Goal: Information Seeking & Learning: Understand process/instructions

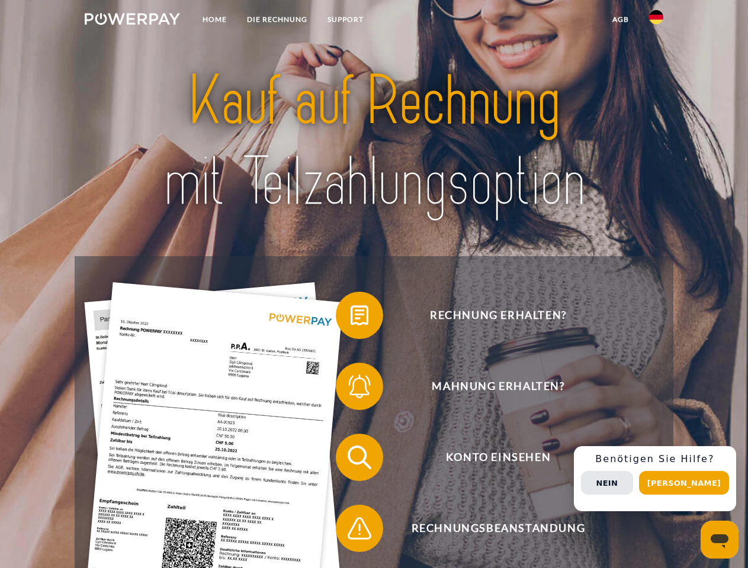
click at [132, 21] on img at bounding box center [132, 19] width 95 height 12
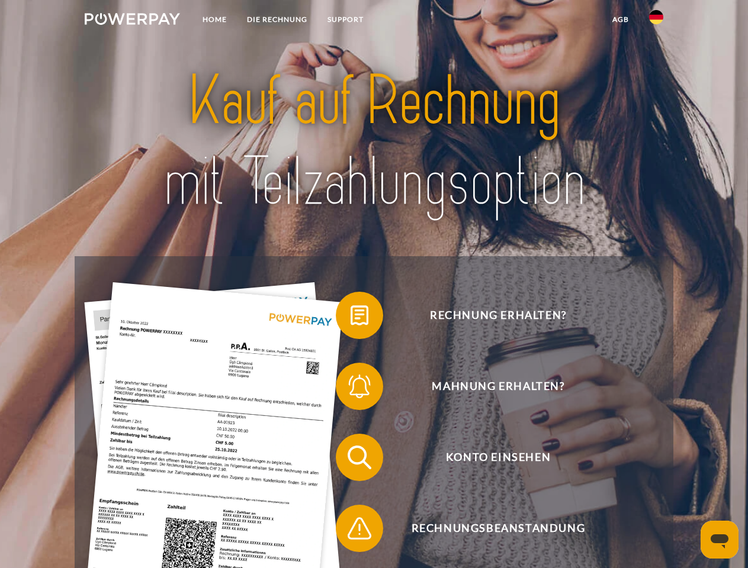
click at [656, 21] on img at bounding box center [656, 17] width 14 height 14
click at [620, 20] on link "agb" at bounding box center [620, 19] width 37 height 21
click at [350, 318] on span at bounding box center [341, 315] width 59 height 59
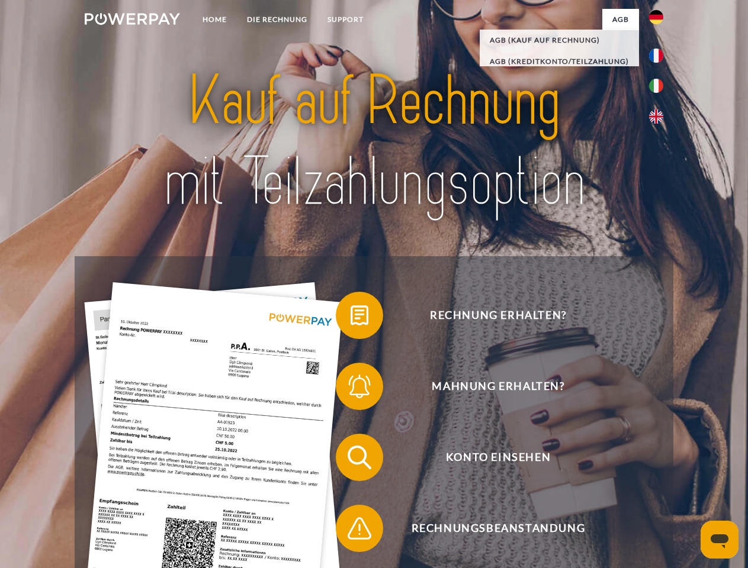
click at [350, 389] on span at bounding box center [341, 386] width 59 height 59
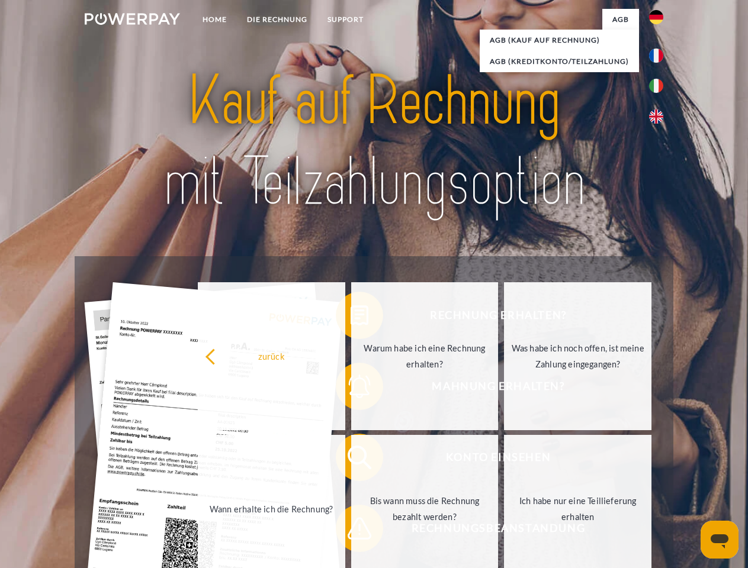
click at [351, 460] on link "Bis wann muss die Rechnung bezahlt werden?" at bounding box center [424, 509] width 147 height 148
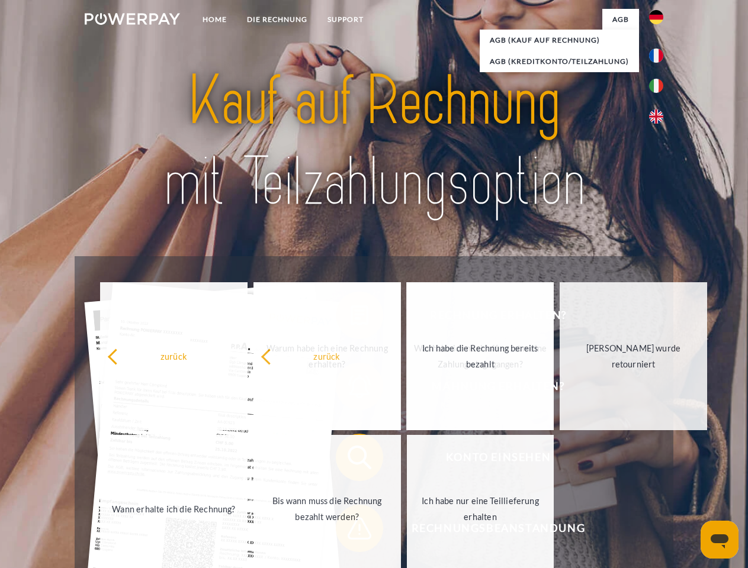
click at [350, 531] on span at bounding box center [341, 528] width 59 height 59
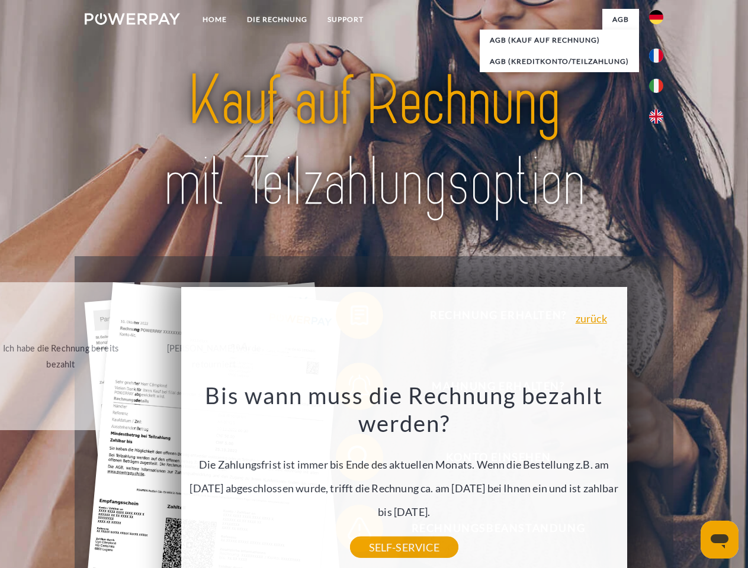
click at [659, 479] on div "Rechnung erhalten? Mahnung erhalten? Konto einsehen" at bounding box center [374, 493] width 598 height 474
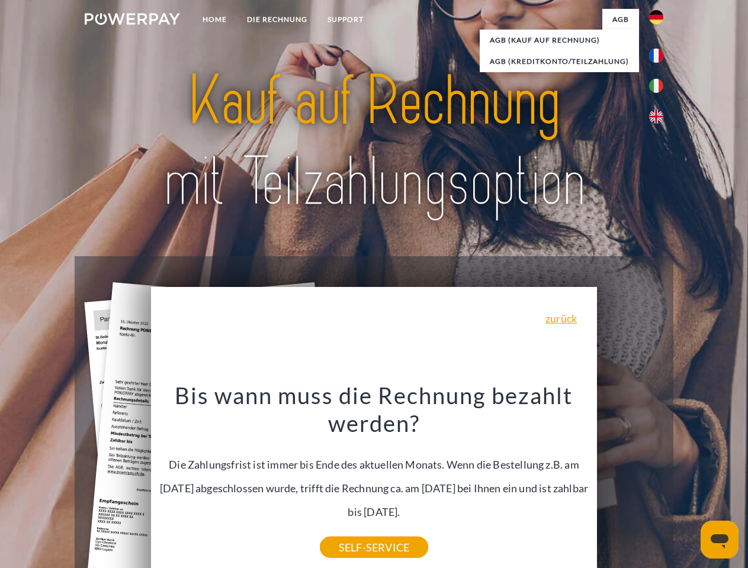
click at [630, 481] on span "Konto einsehen" at bounding box center [498, 457] width 290 height 47
click at [688, 483] on header "Home DIE RECHNUNG SUPPORT" at bounding box center [374, 408] width 748 height 817
